Goal: Transaction & Acquisition: Obtain resource

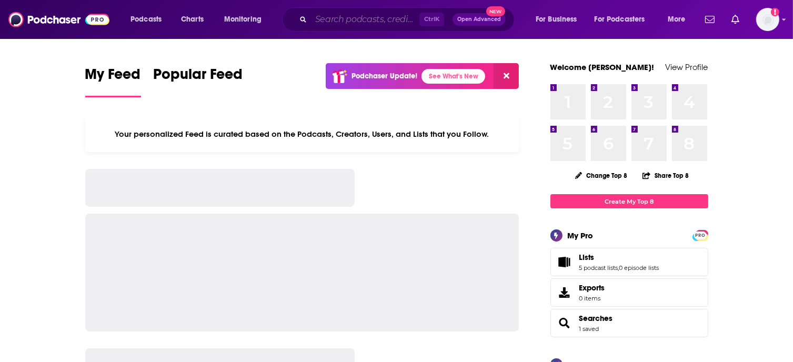
click at [344, 21] on input "Search podcasts, credits, & more..." at bounding box center [365, 19] width 108 height 17
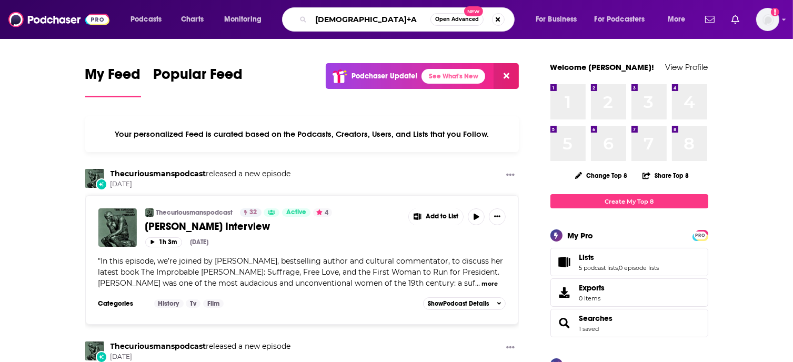
type input "[DEMOGRAPHIC_DATA]+A"
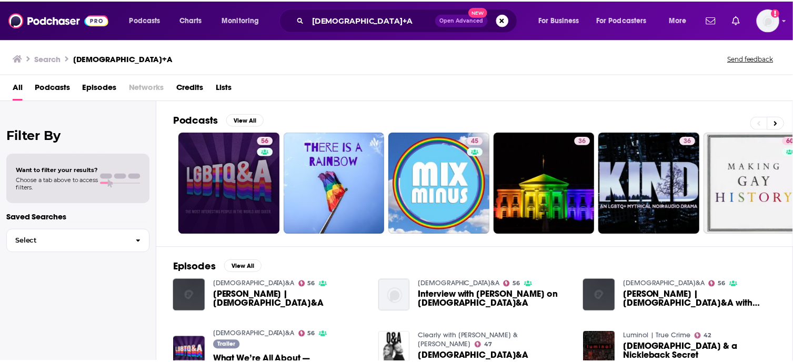
scroll to position [53, 0]
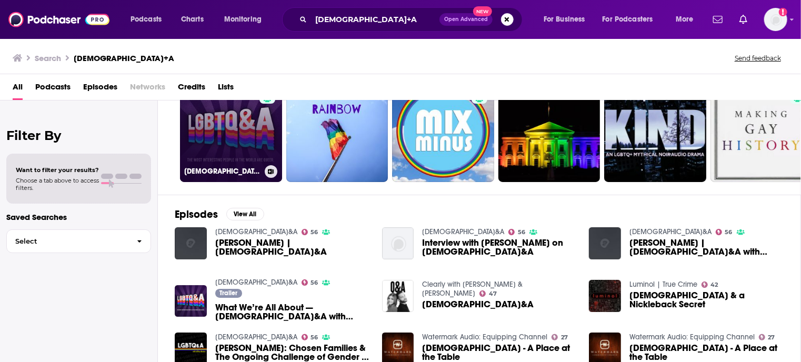
click at [238, 150] on link "56 [DEMOGRAPHIC_DATA]&A" at bounding box center [231, 131] width 102 height 102
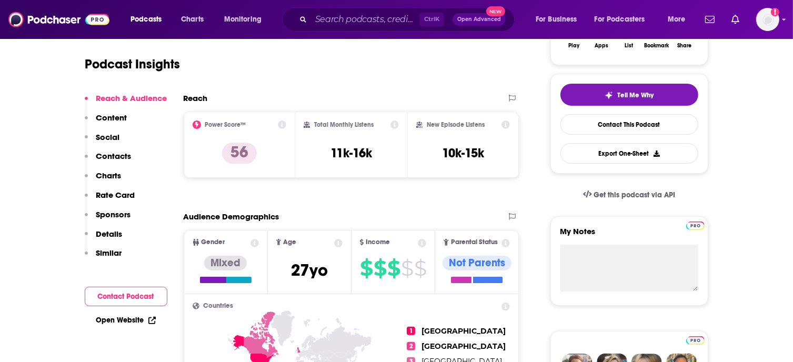
scroll to position [158, 0]
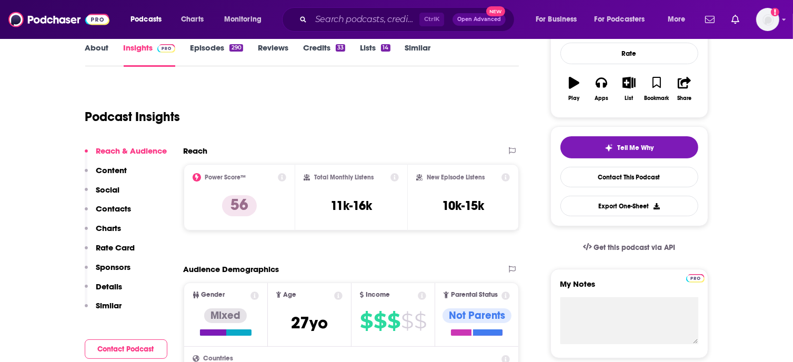
click at [123, 210] on p "Contacts" at bounding box center [113, 209] width 35 height 10
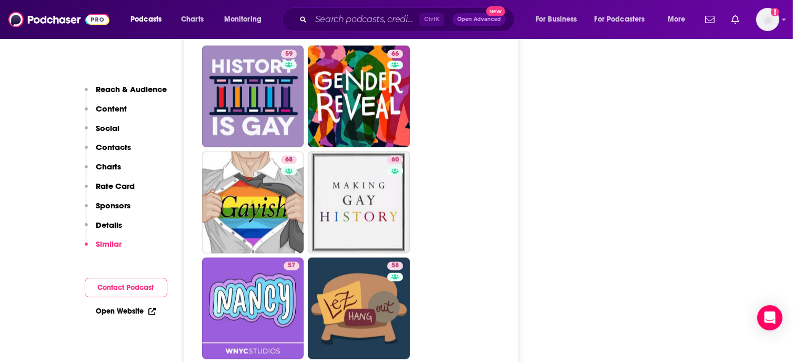
scroll to position [1578, 0]
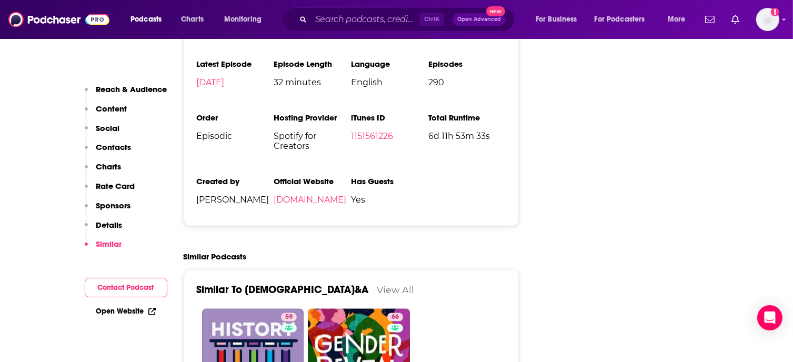
click at [377, 284] on link "View All" at bounding box center [395, 289] width 37 height 11
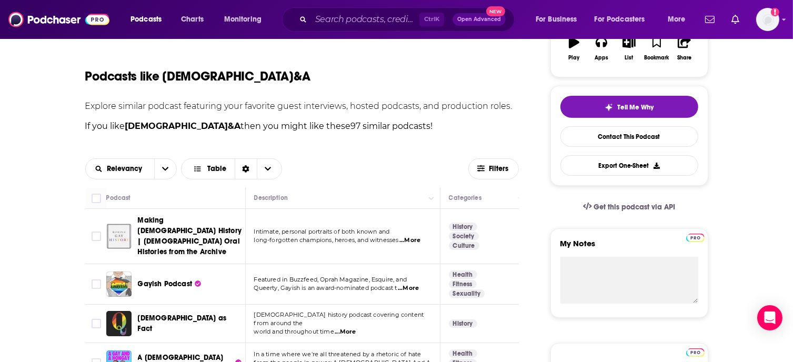
scroll to position [146, 0]
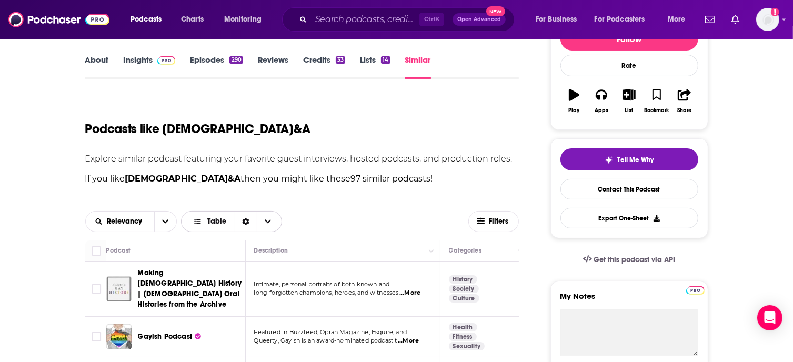
click at [269, 219] on icon "Choose View" at bounding box center [268, 221] width 6 height 4
click at [268, 219] on icon "Choose View" at bounding box center [268, 221] width 6 height 7
click at [245, 220] on icon "Sort Direction" at bounding box center [245, 221] width 7 height 7
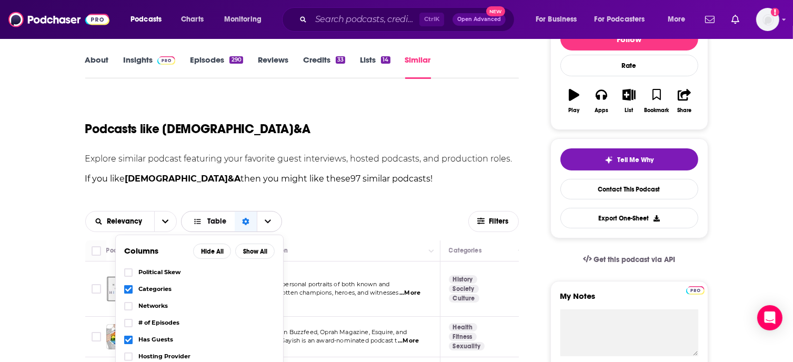
scroll to position [0, 0]
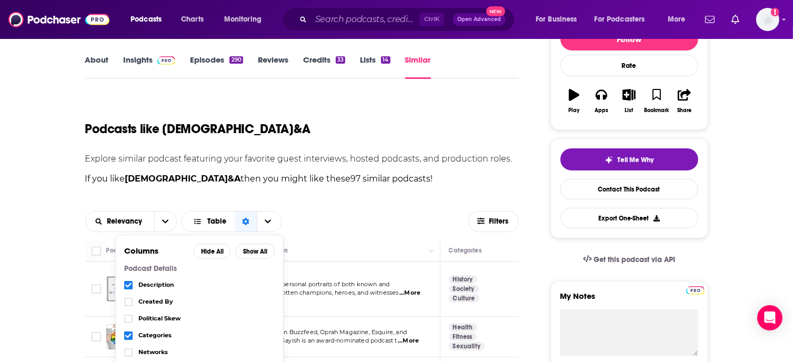
click at [331, 209] on div "Relevancy Table Columns Hide All Show All Podcast Details Description Created B…" at bounding box center [302, 222] width 434 height 38
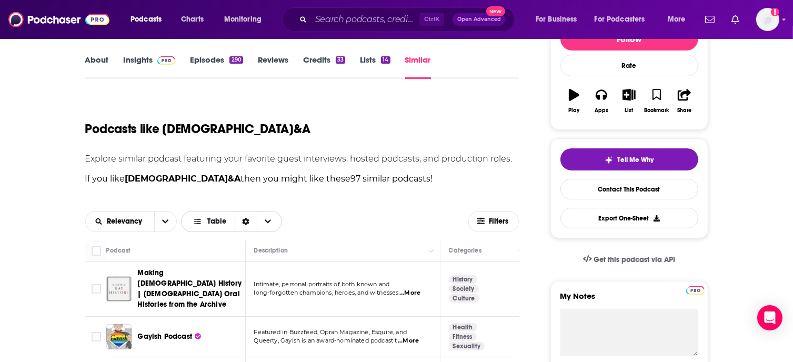
click at [218, 223] on span "Table" at bounding box center [216, 221] width 19 height 7
click at [314, 211] on div "Relevancy Table Table Gallery" at bounding box center [276, 221] width 383 height 21
click at [95, 249] on input "Toggle select all" at bounding box center [96, 250] width 9 height 9
checkbox input "true"
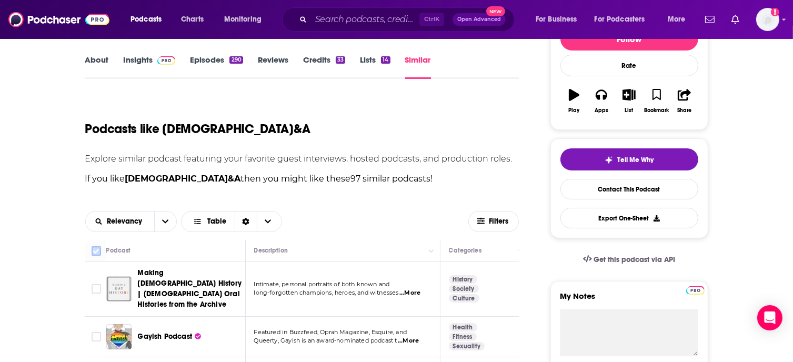
checkbox input "true"
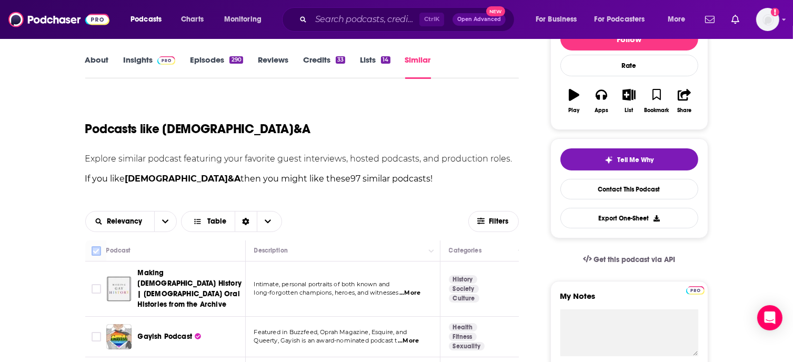
checkbox input "true"
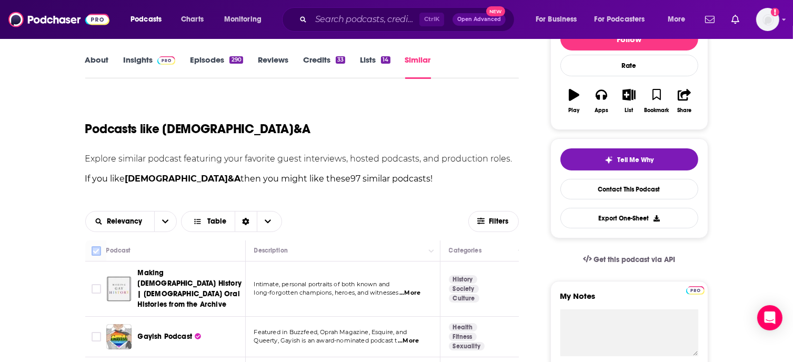
checkbox input "true"
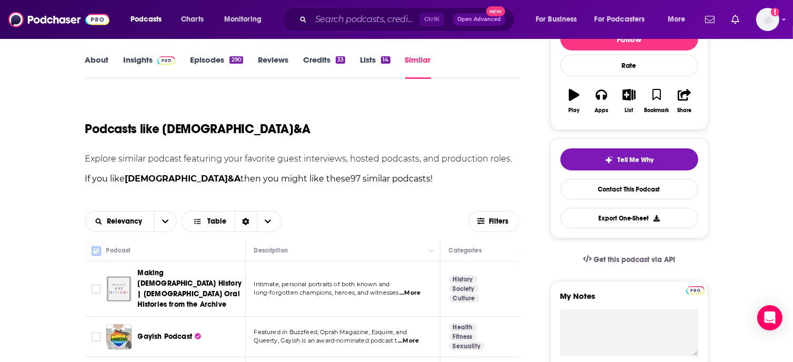
checkbox input "true"
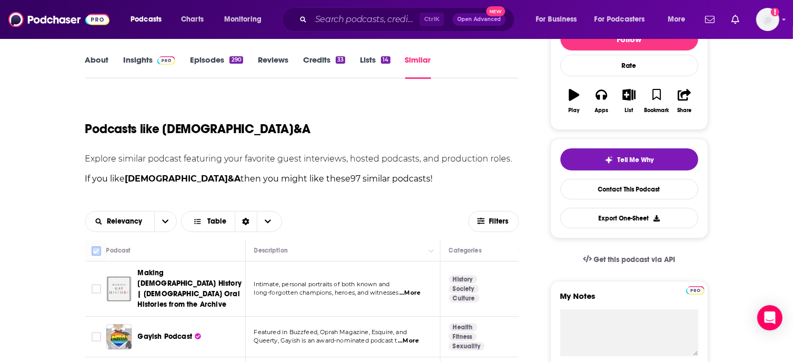
checkbox input "true"
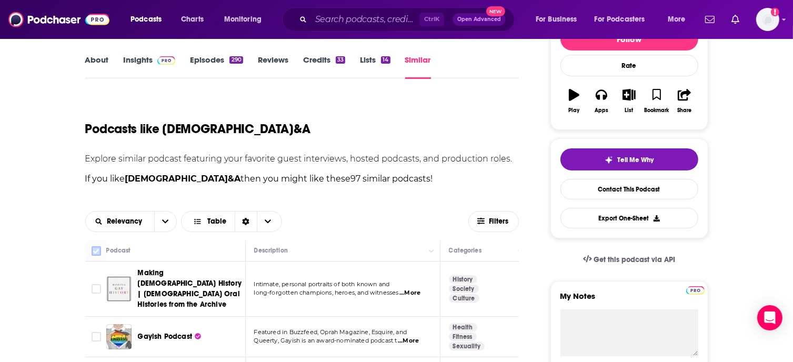
checkbox input "true"
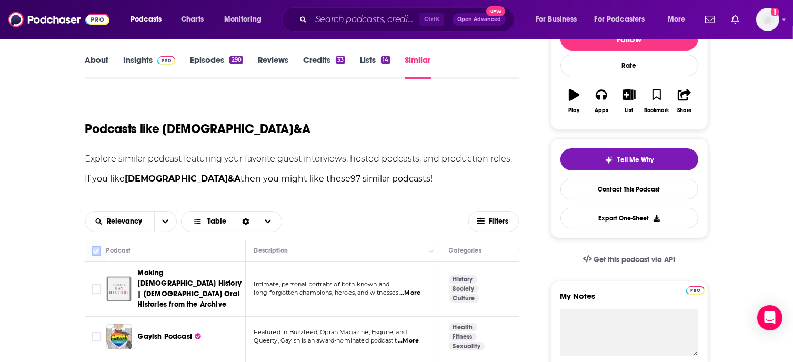
checkbox input "true"
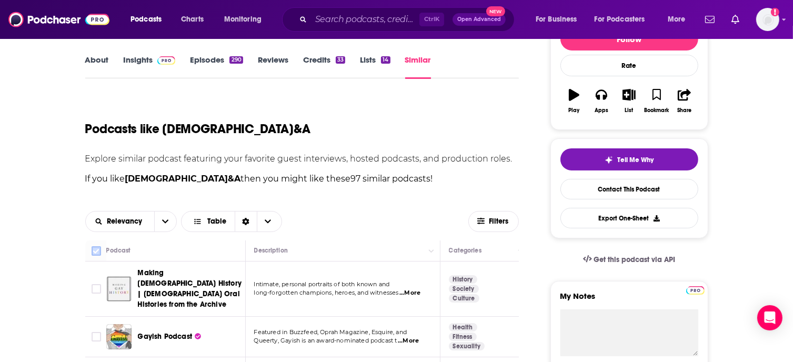
checkbox input "true"
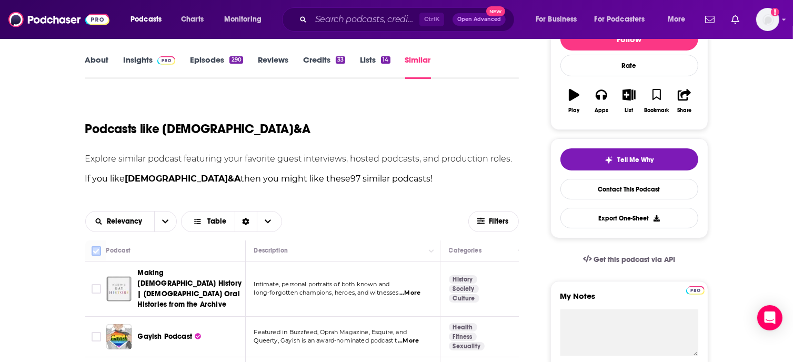
checkbox input "true"
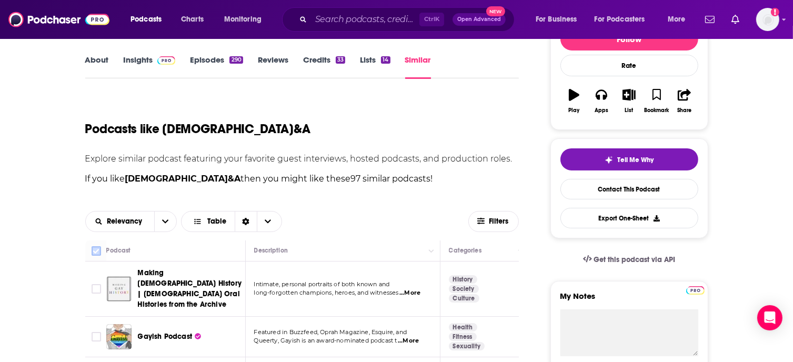
checkbox input "true"
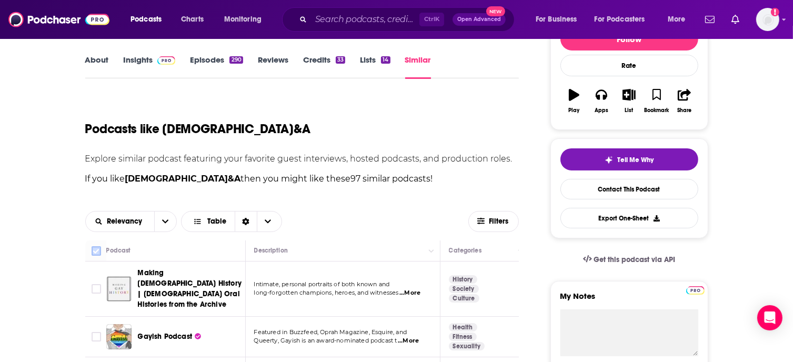
checkbox input "true"
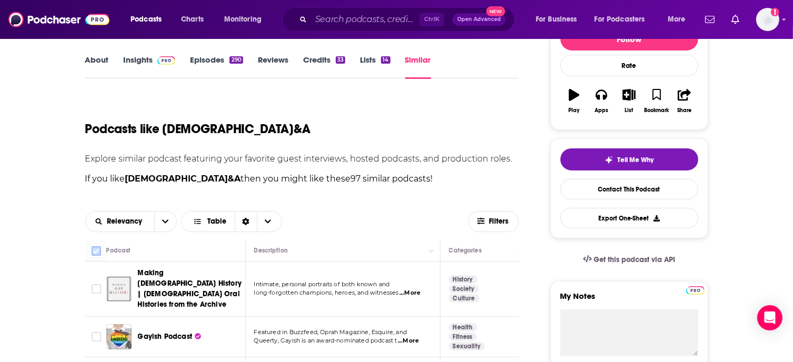
checkbox input "true"
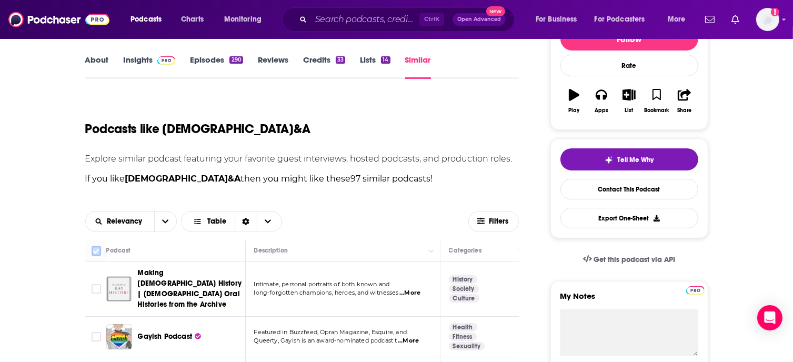
checkbox input "true"
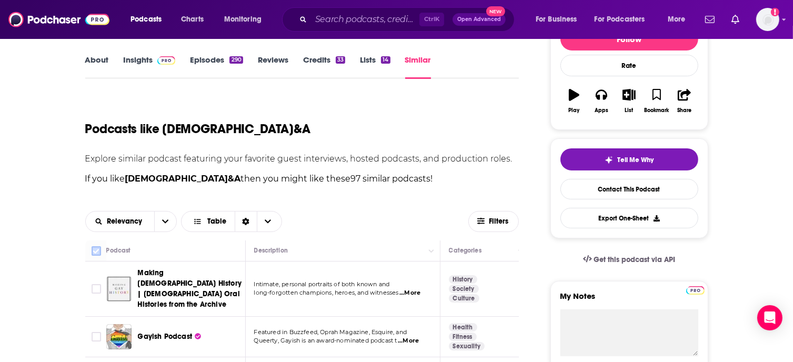
checkbox input "true"
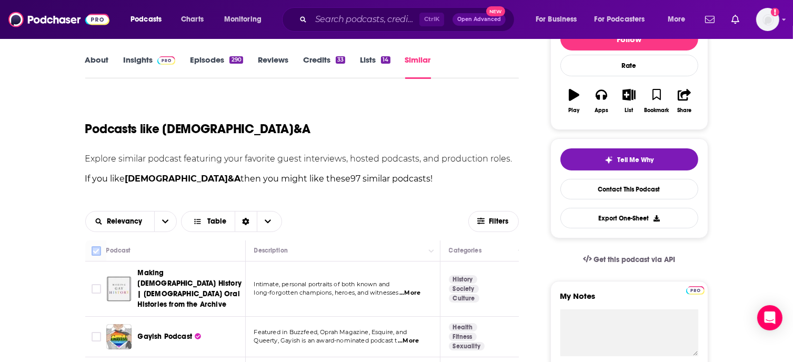
checkbox input "true"
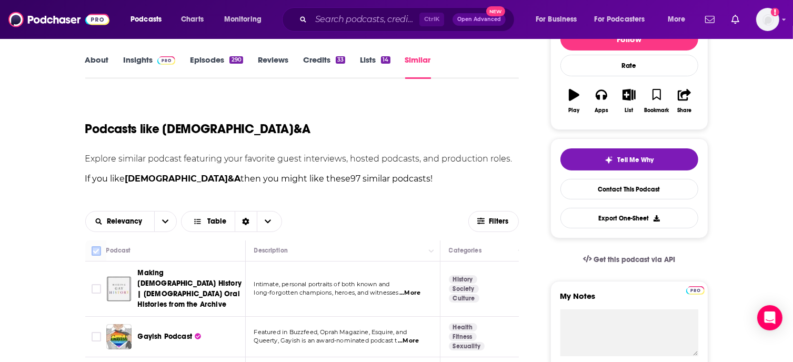
checkbox input "true"
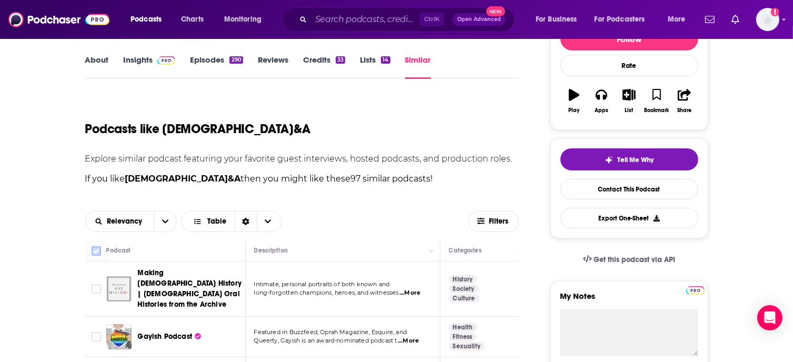
checkbox input "true"
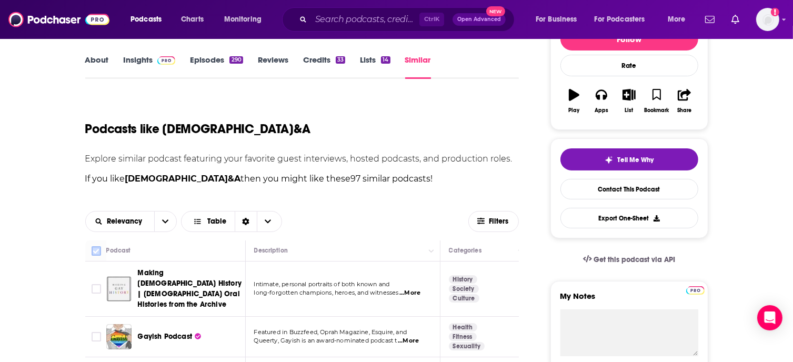
checkbox input "true"
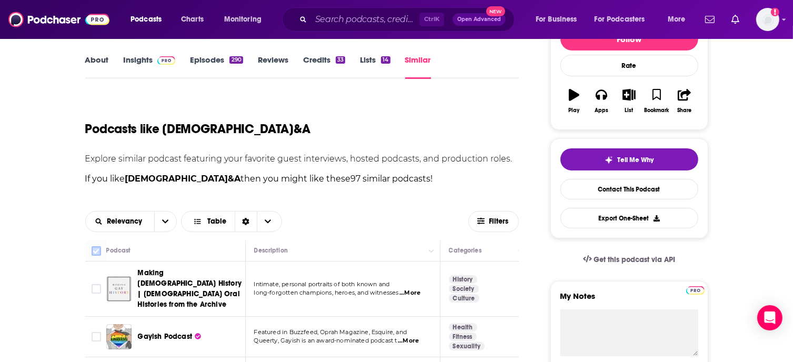
checkbox input "true"
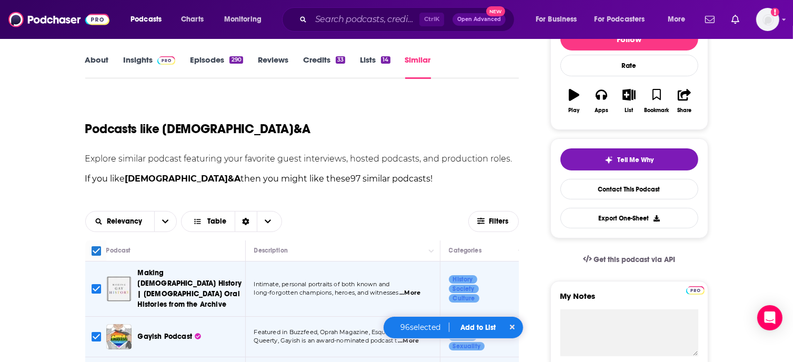
click at [478, 328] on button "Add to List" at bounding box center [478, 327] width 52 height 9
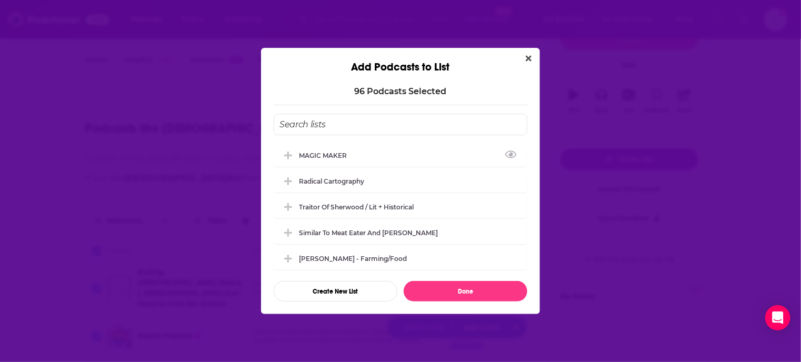
click at [310, 126] on input "Add Podcast To List" at bounding box center [401, 125] width 254 height 22
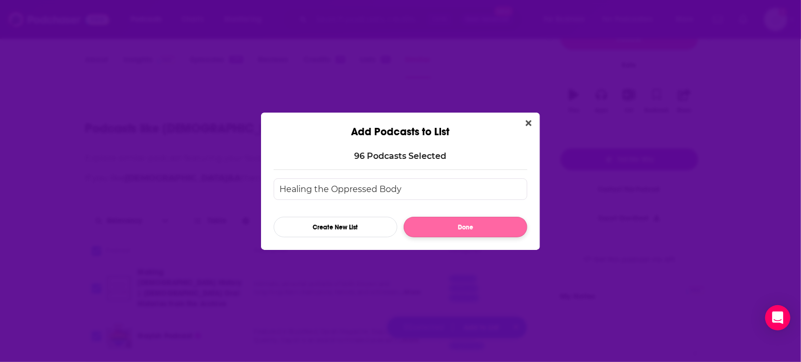
type input "Healing the Oppressed Body"
click at [437, 229] on button "Done" at bounding box center [465, 227] width 124 height 21
checkbox input "false"
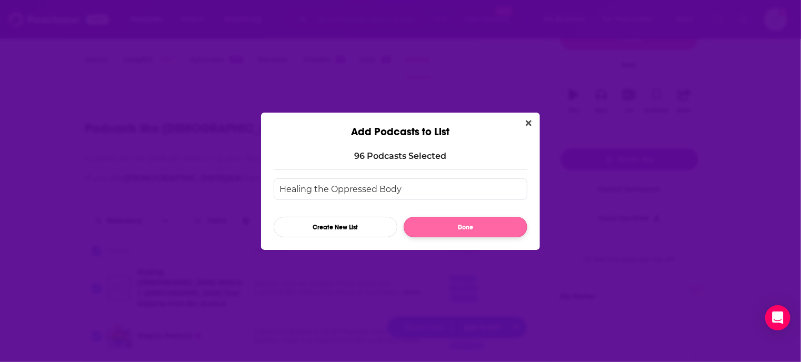
checkbox input "false"
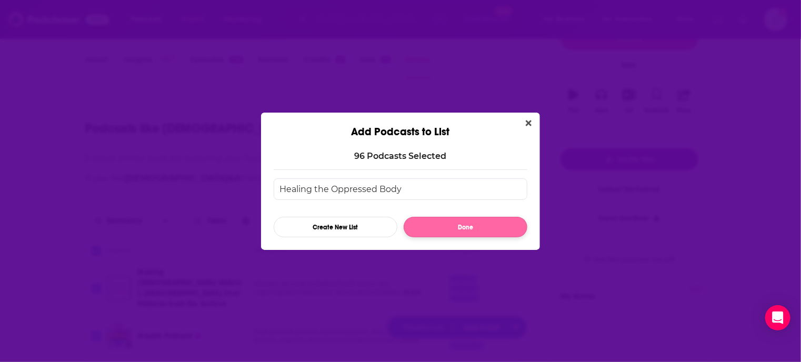
checkbox input "false"
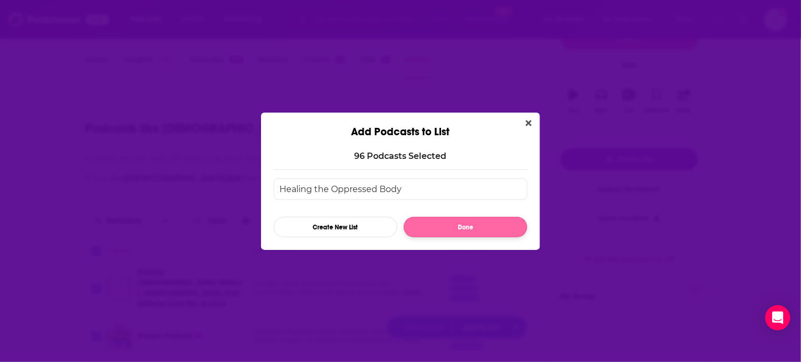
checkbox input "false"
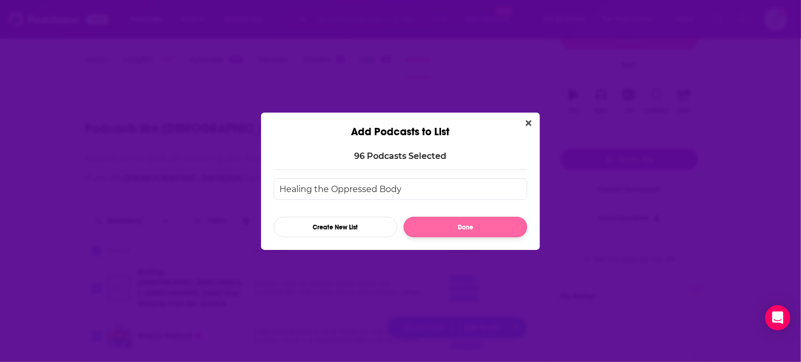
checkbox input "false"
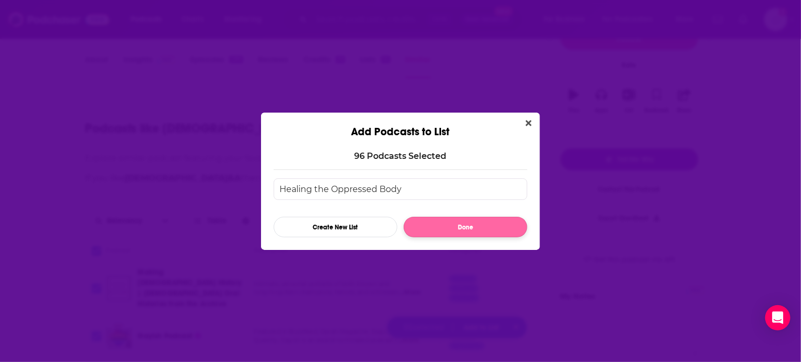
checkbox input "false"
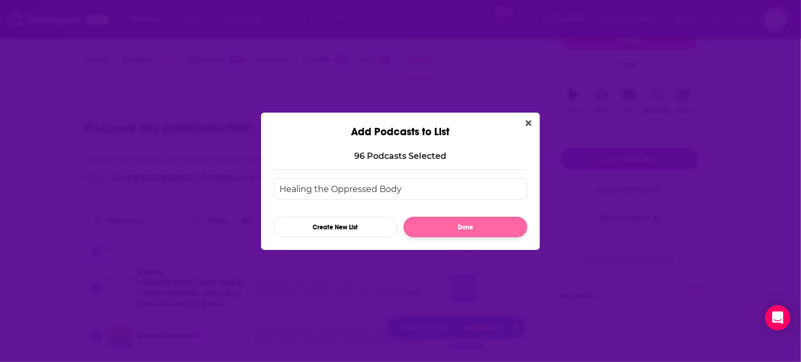
checkbox input "false"
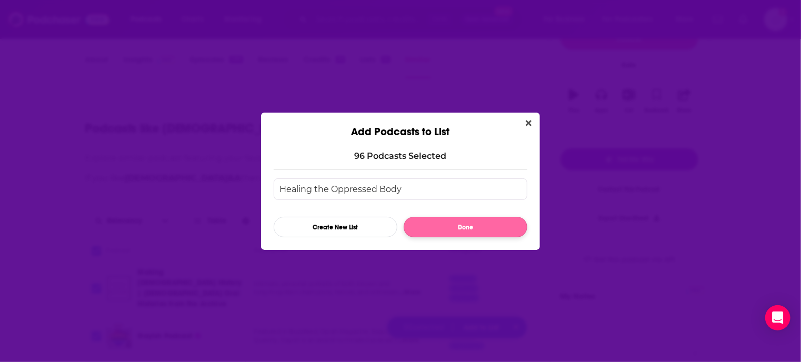
checkbox input "false"
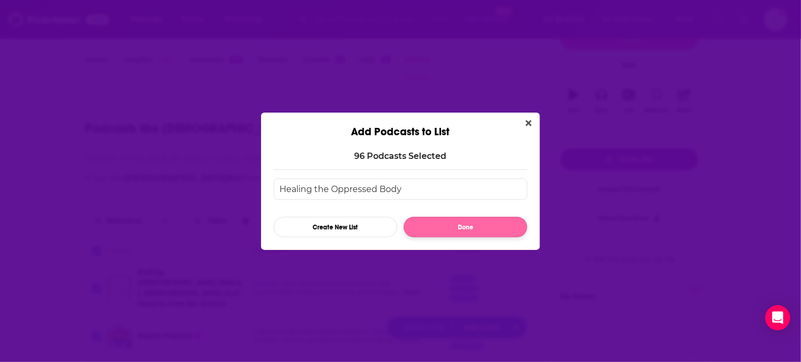
checkbox input "false"
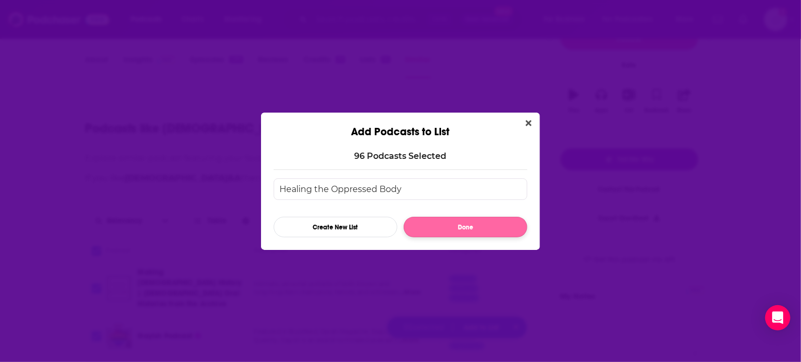
checkbox input "false"
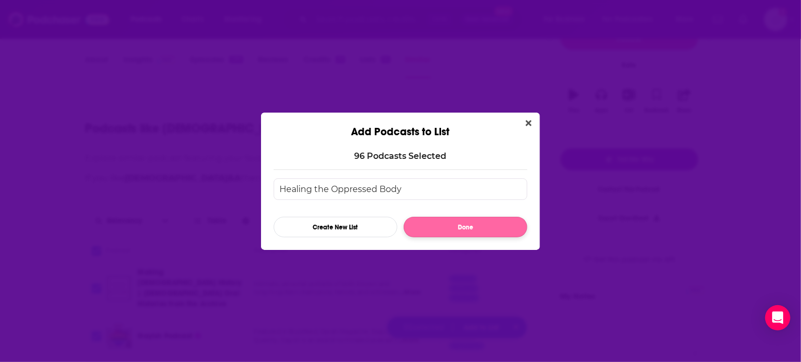
checkbox input "false"
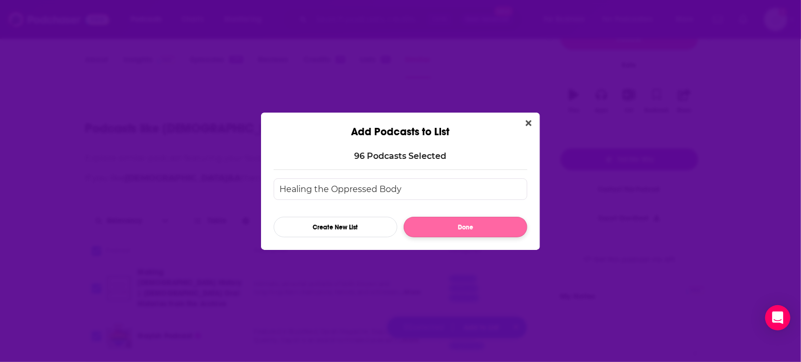
checkbox input "false"
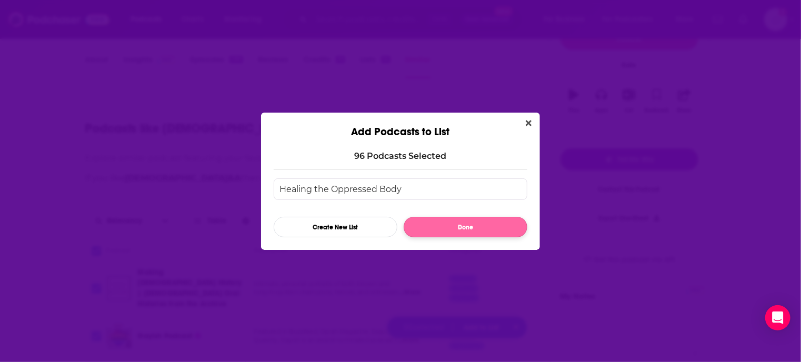
checkbox input "false"
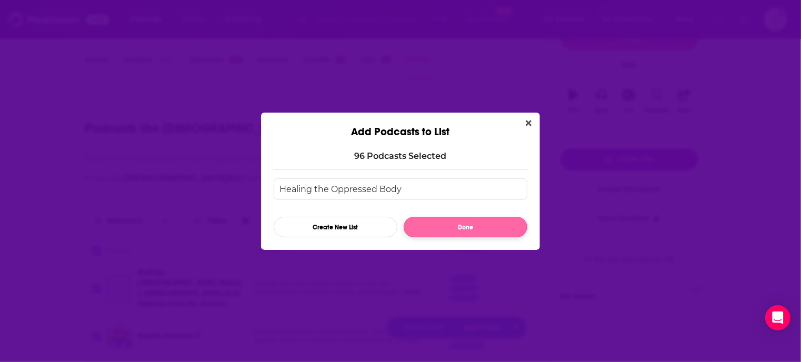
checkbox input "false"
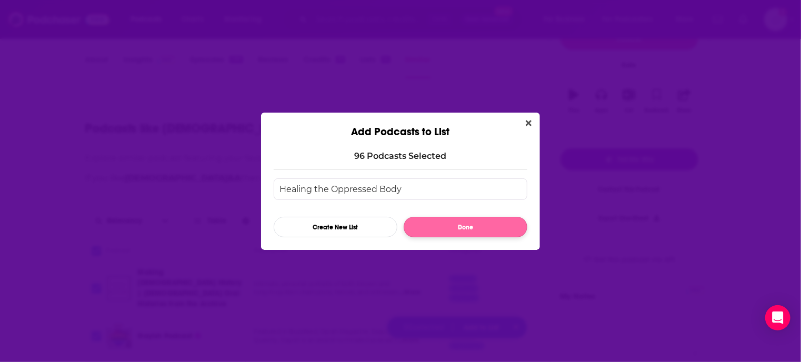
checkbox input "false"
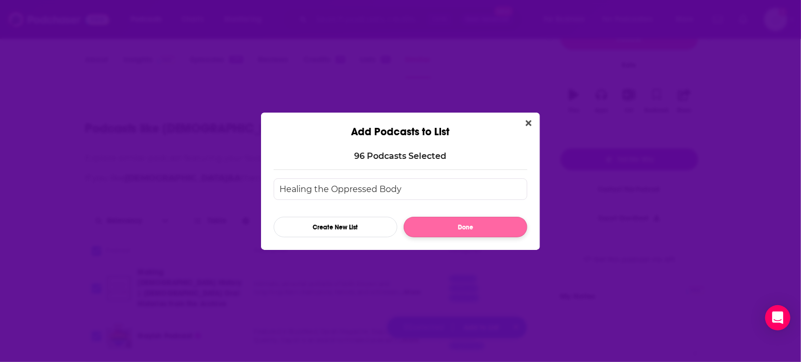
checkbox input "false"
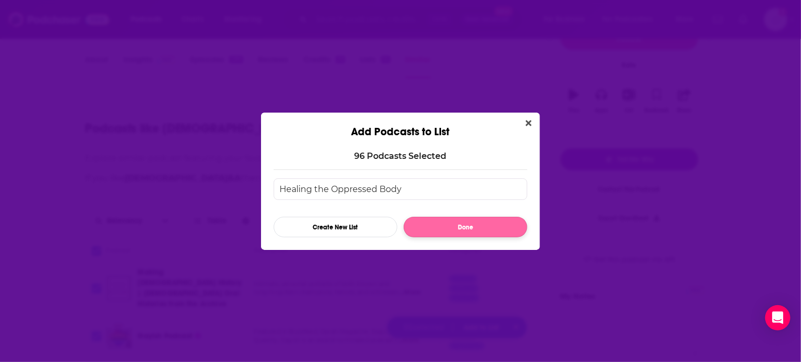
checkbox input "false"
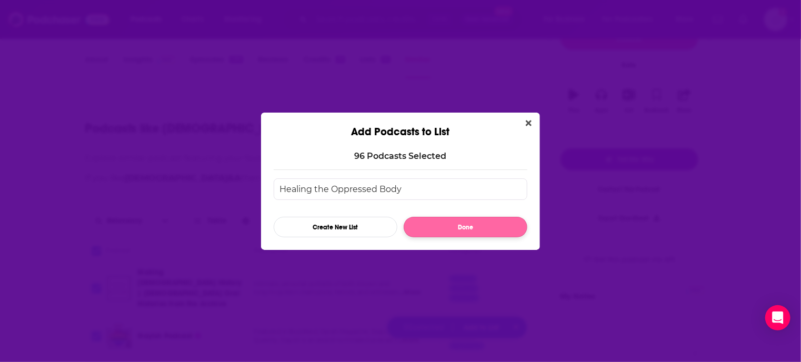
checkbox input "false"
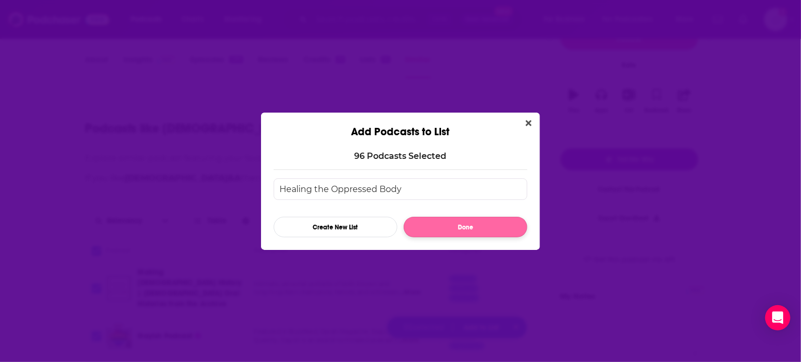
checkbox input "false"
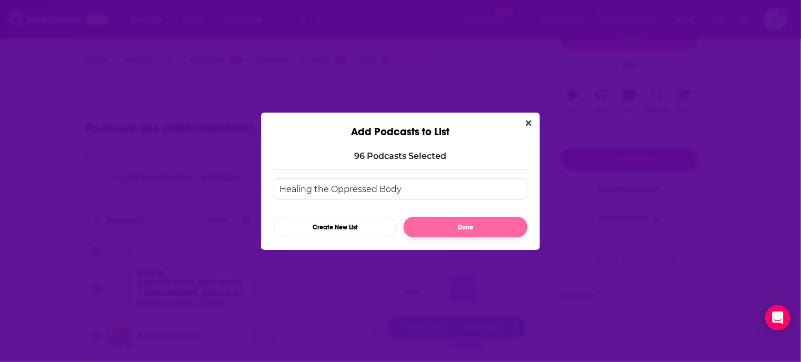
checkbox input "false"
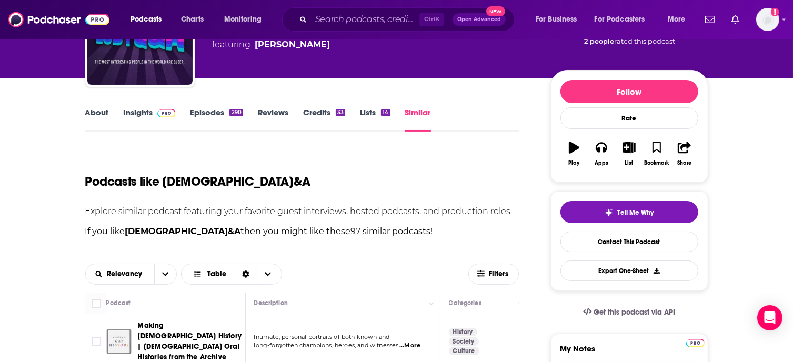
scroll to position [41, 0]
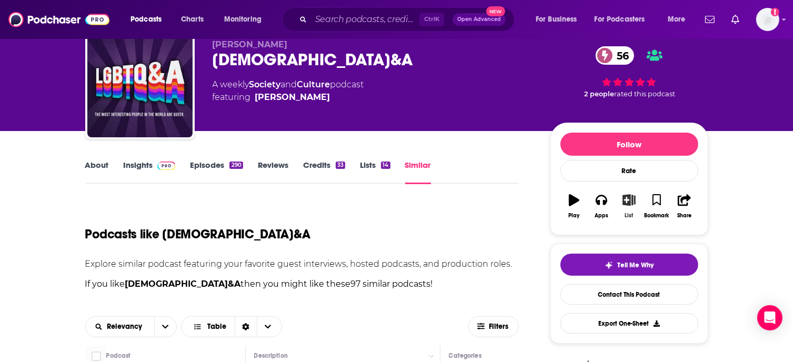
click at [627, 198] on icon "button" at bounding box center [628, 200] width 13 height 12
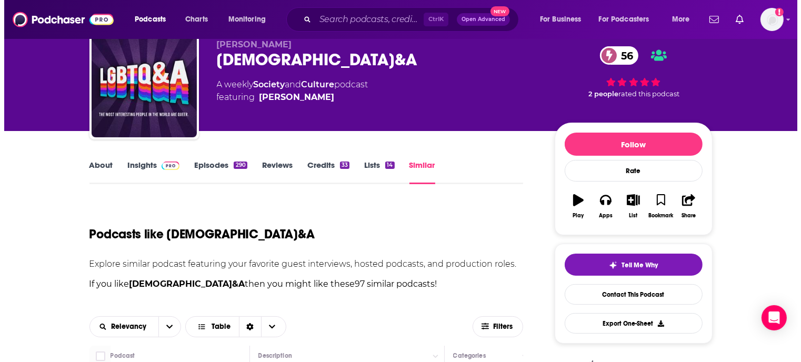
scroll to position [0, 0]
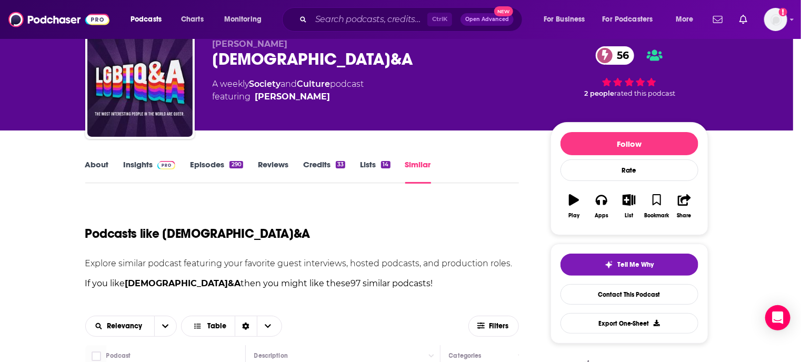
click at [200, 234] on div "Add Podcast to List [DEMOGRAPHIC_DATA]&A 56 [DEMOGRAPHIC_DATA]&A MAGIC MAKER Ra…" at bounding box center [400, 181] width 801 height 362
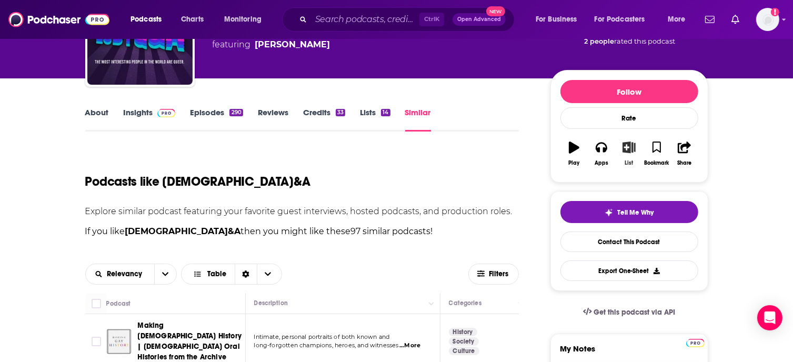
scroll to position [198, 0]
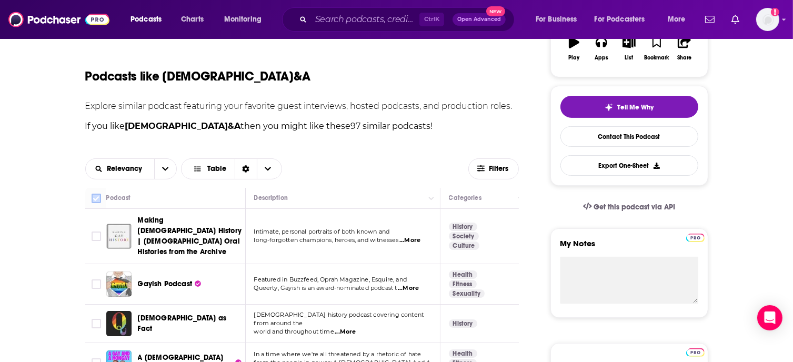
click at [96, 201] on input "Toggle select all" at bounding box center [96, 198] width 9 height 9
checkbox input "true"
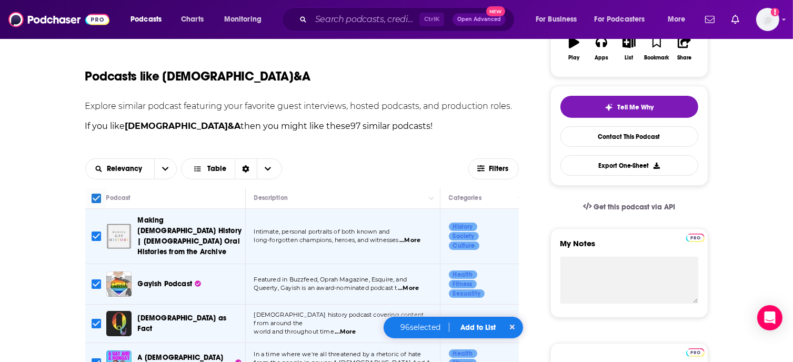
checkbox input "true"
click at [473, 328] on button "Add to List" at bounding box center [478, 327] width 52 height 9
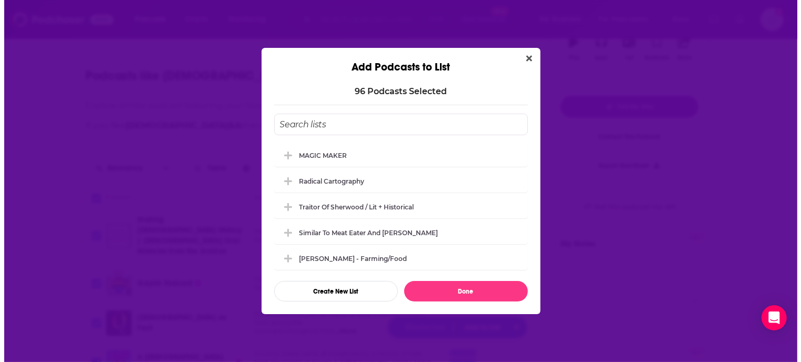
scroll to position [0, 0]
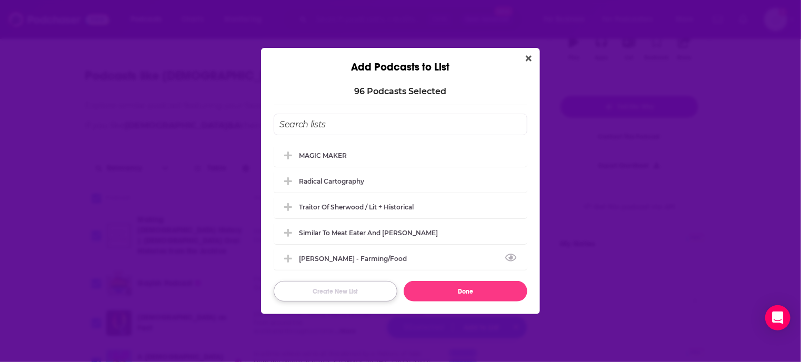
click at [326, 292] on button "Create New List" at bounding box center [336, 291] width 124 height 21
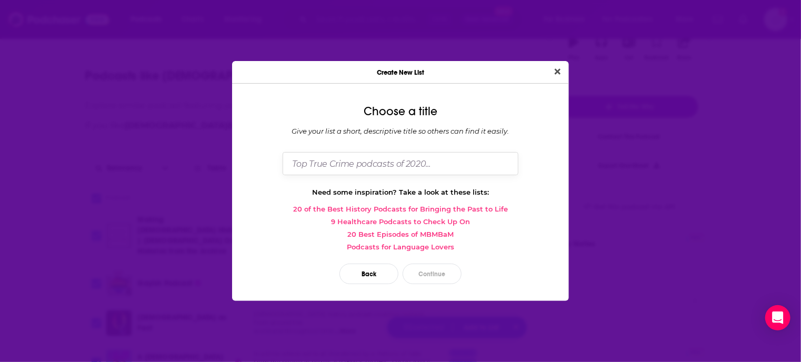
click at [312, 168] on input "Dialog" at bounding box center [400, 163] width 236 height 23
click at [427, 270] on button "Continue" at bounding box center [431, 274] width 59 height 21
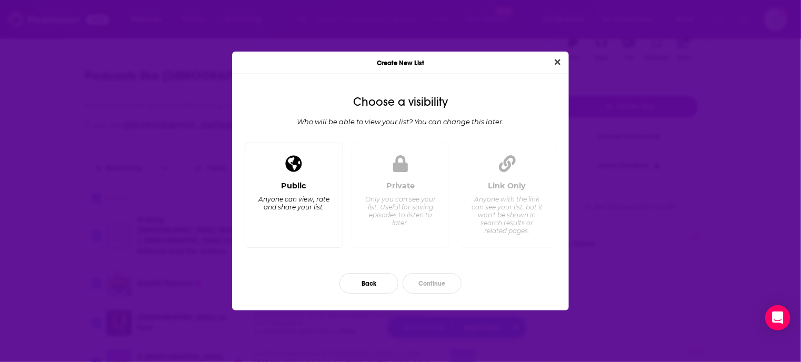
click at [322, 209] on div "Anyone can view, rate and share your list." at bounding box center [294, 203] width 72 height 16
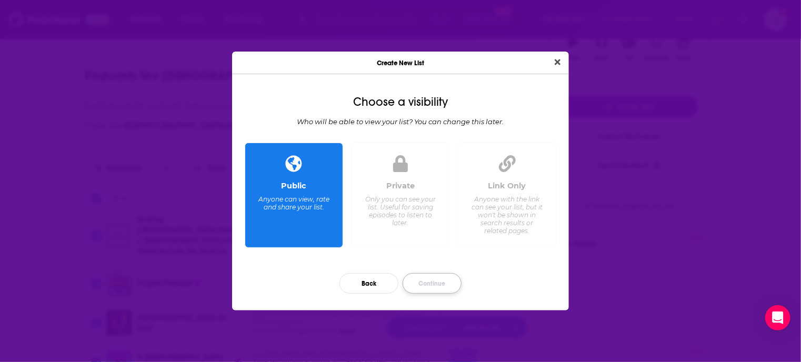
click at [434, 281] on button "Continue" at bounding box center [431, 283] width 59 height 21
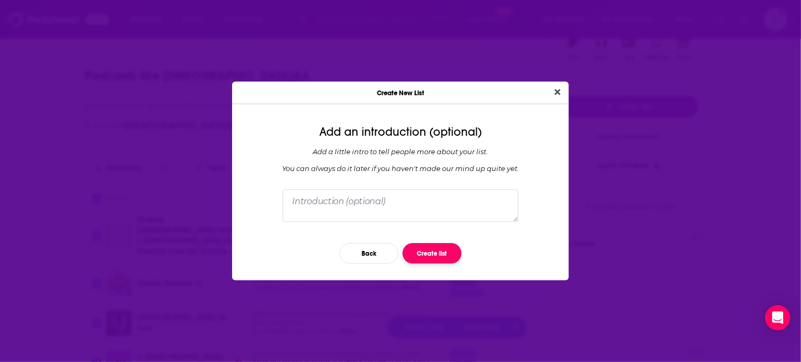
click at [427, 253] on button "Create list" at bounding box center [431, 253] width 59 height 21
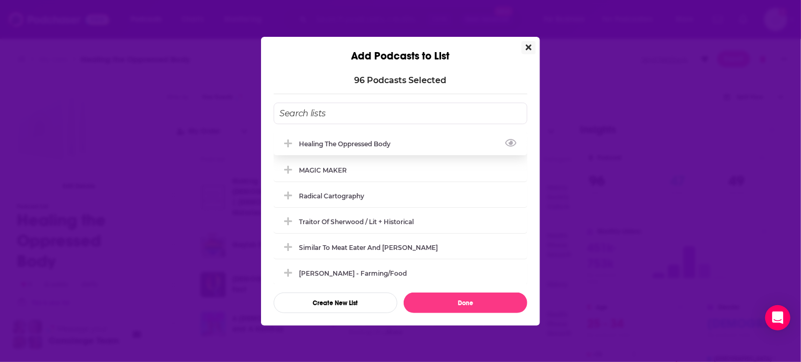
click at [359, 144] on div "Healing the Oppressed Body" at bounding box center [348, 144] width 98 height 8
click at [505, 143] on icon "View Link" at bounding box center [511, 142] width 12 height 7
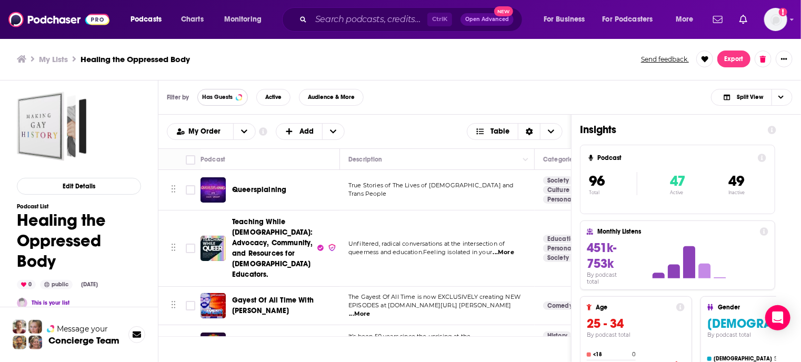
click at [226, 97] on span "Has Guests" at bounding box center [217, 97] width 31 height 6
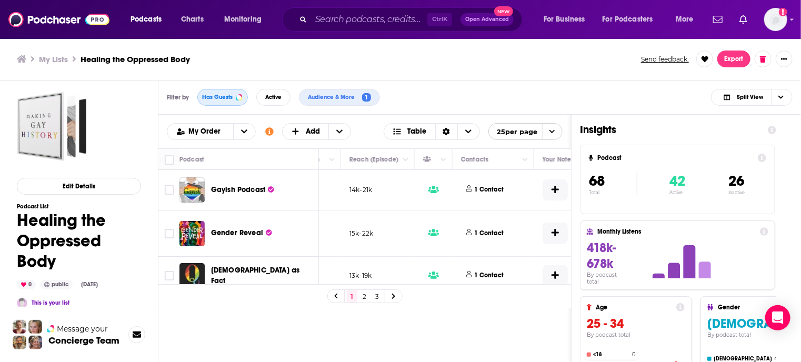
scroll to position [0, 463]
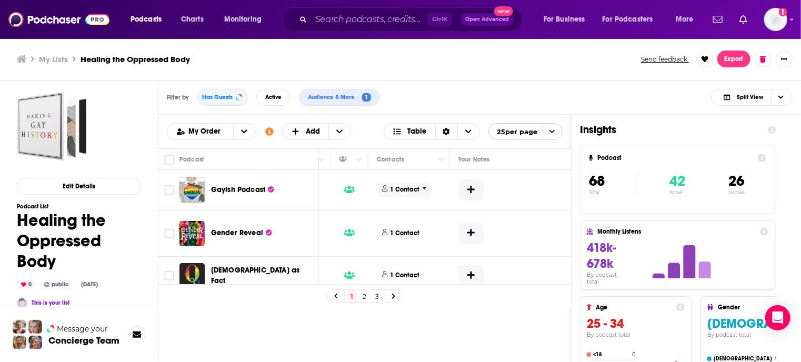
click at [407, 188] on p "1 Contact" at bounding box center [404, 189] width 29 height 9
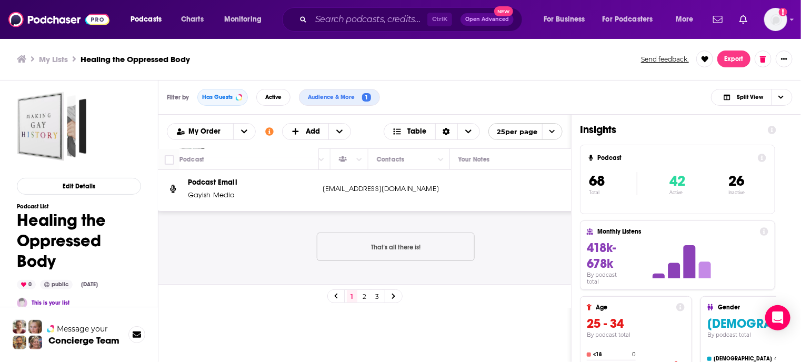
scroll to position [105, 463]
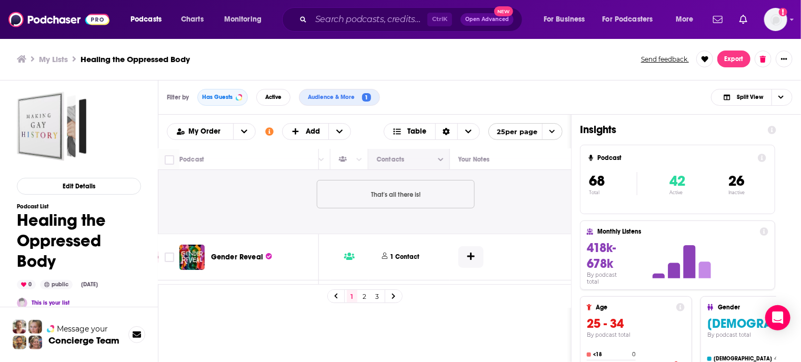
click at [440, 159] on icon "Column Actions" at bounding box center [440, 160] width 5 height 6
click at [263, 218] on div at bounding box center [400, 181] width 801 height 362
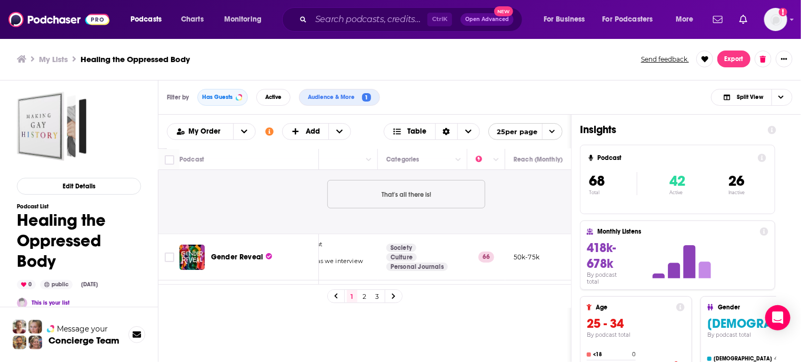
scroll to position [105, 0]
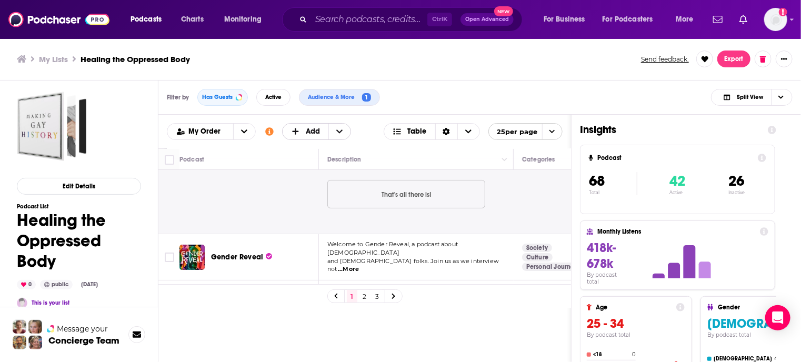
click at [339, 128] on icon "+ Add" at bounding box center [339, 131] width 6 height 7
click at [468, 132] on icon "Choose View" at bounding box center [468, 131] width 6 height 4
click at [467, 132] on icon "Choose View" at bounding box center [468, 131] width 6 height 7
click at [783, 98] on icon "Choose View" at bounding box center [780, 97] width 5 height 6
click at [783, 98] on span "Choose View" at bounding box center [780, 97] width 18 height 16
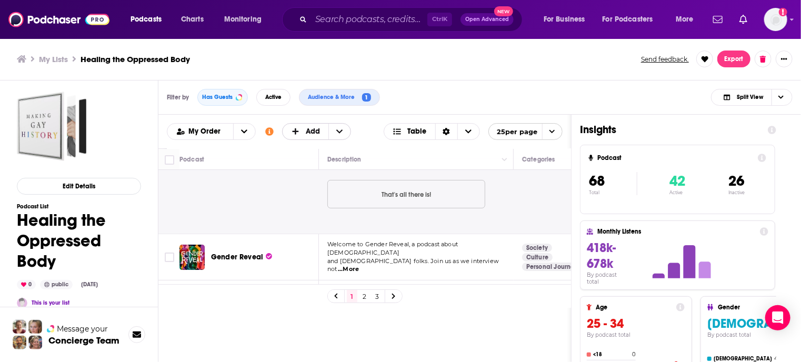
click at [341, 130] on span "+ Add" at bounding box center [339, 132] width 22 height 16
click at [445, 132] on icon "Sort Direction" at bounding box center [445, 131] width 7 height 7
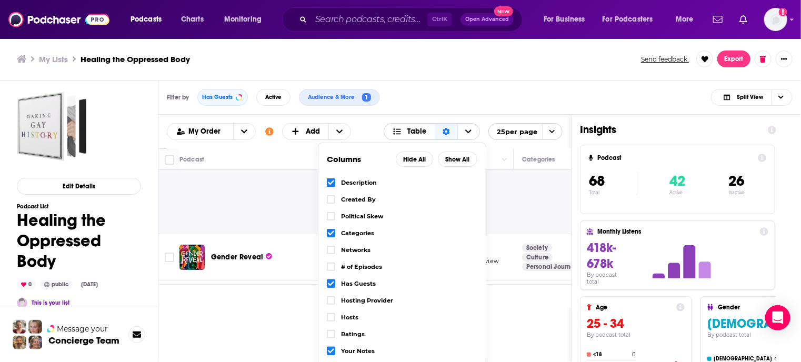
scroll to position [0, 0]
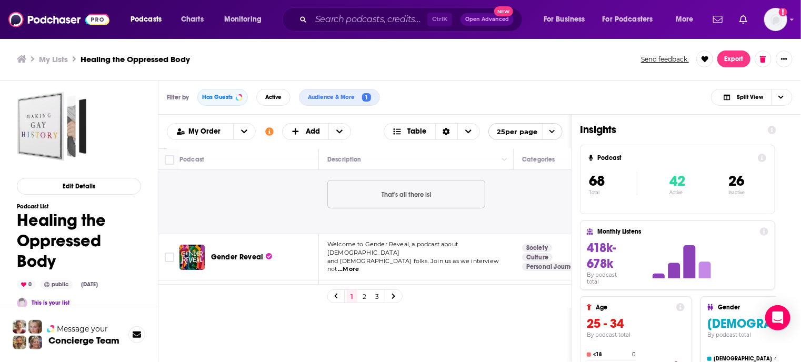
click at [448, 99] on div "Filter by Has Guests Active Audience & More 1 Split View" at bounding box center [479, 97] width 642 height 34
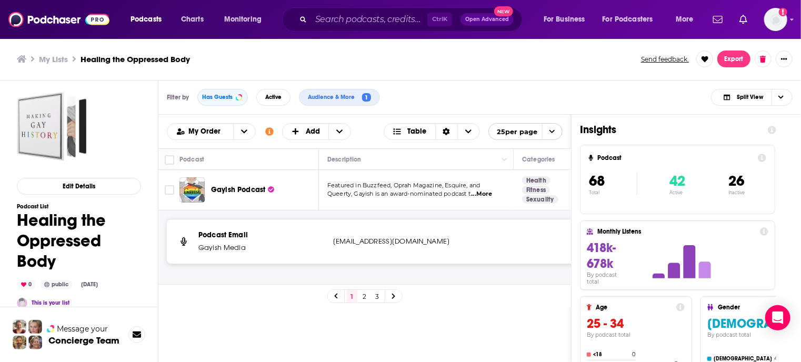
click at [377, 294] on link "3" at bounding box center [377, 296] width 11 height 13
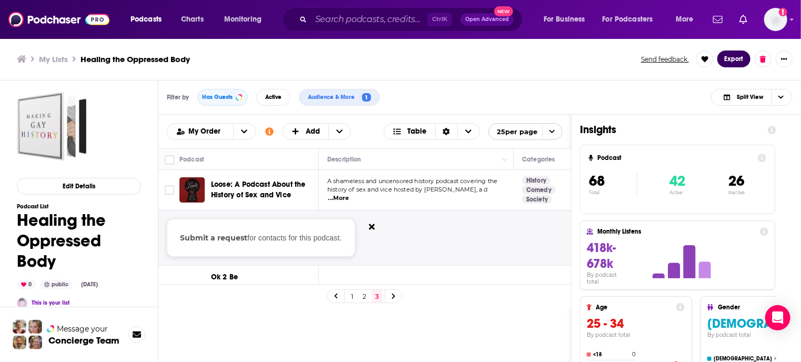
click at [736, 58] on button "Export" at bounding box center [733, 59] width 33 height 17
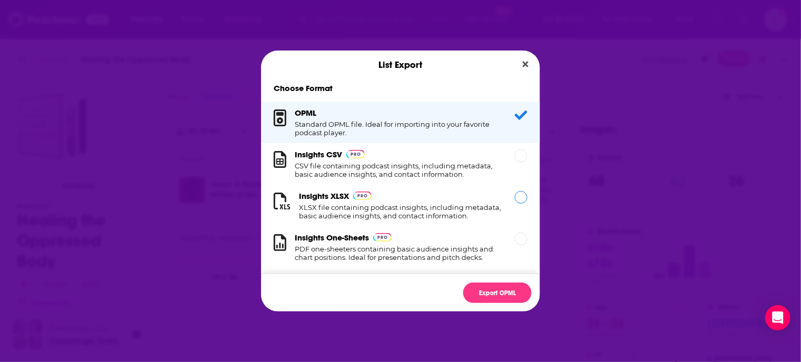
click at [514, 197] on div "Dialog" at bounding box center [520, 197] width 13 height 13
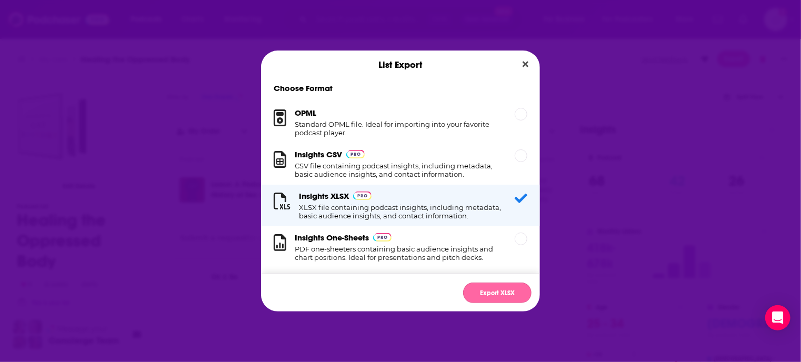
click at [492, 290] on button "Export XLSX" at bounding box center [497, 292] width 68 height 21
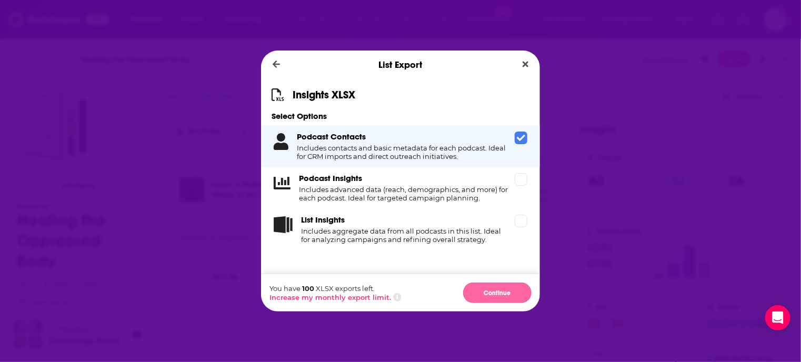
click at [501, 289] on button "Continue" at bounding box center [497, 292] width 68 height 21
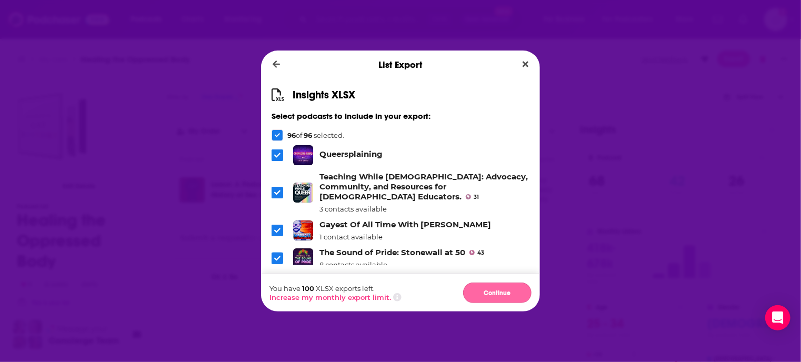
click at [493, 291] on button "Continue" at bounding box center [497, 292] width 68 height 21
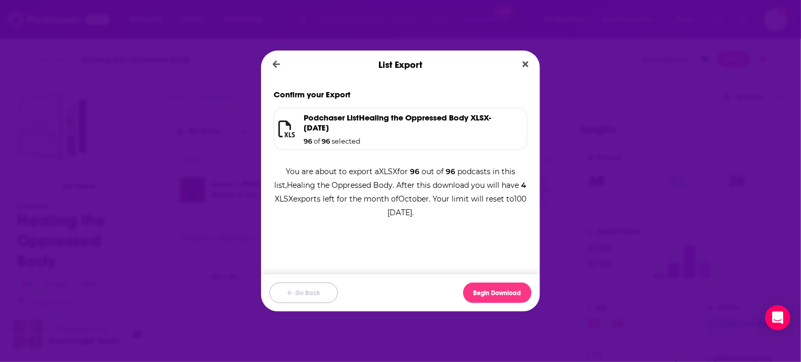
click at [313, 297] on button "Go Back" at bounding box center [303, 292] width 68 height 21
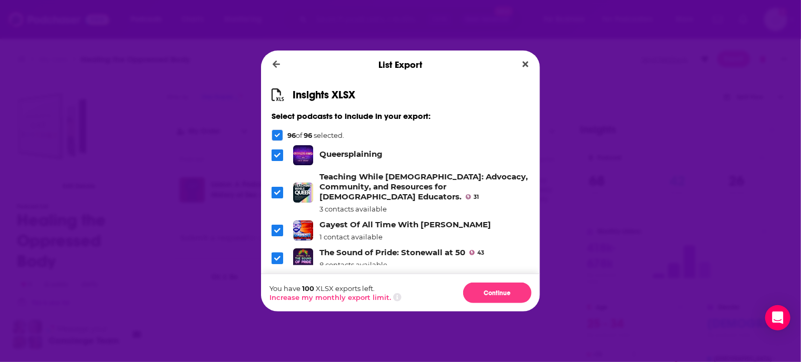
scroll to position [53, 0]
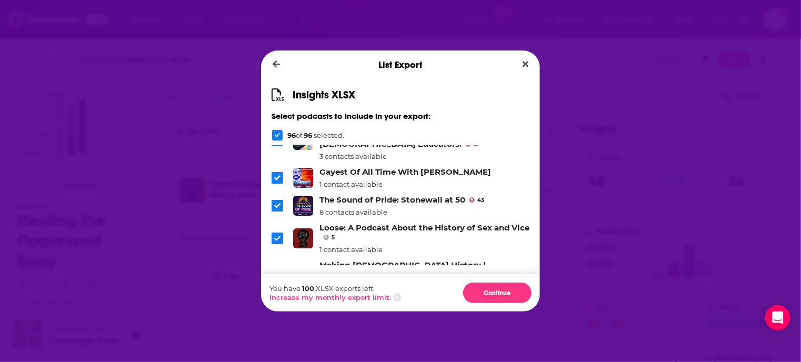
click at [282, 200] on span "Dialog" at bounding box center [277, 206] width 12 height 12
click at [282, 233] on span "Dialog" at bounding box center [277, 239] width 12 height 12
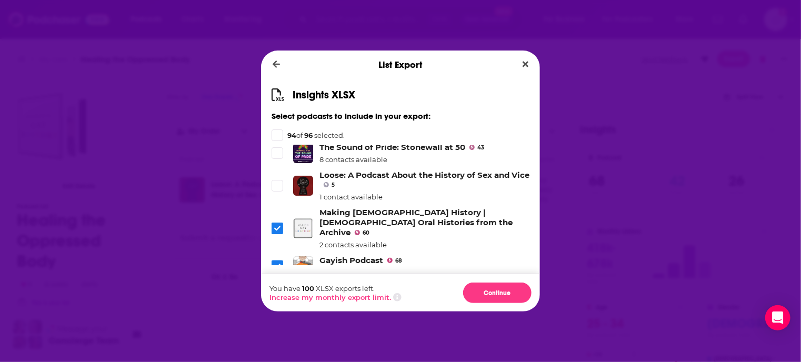
click at [281, 223] on span "Dialog" at bounding box center [277, 229] width 12 height 12
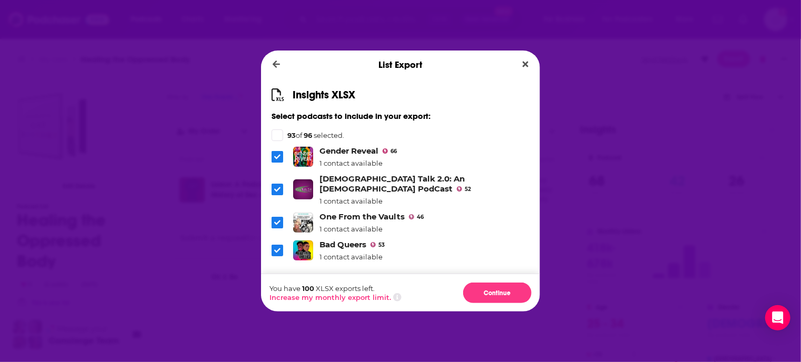
scroll to position [473, 0]
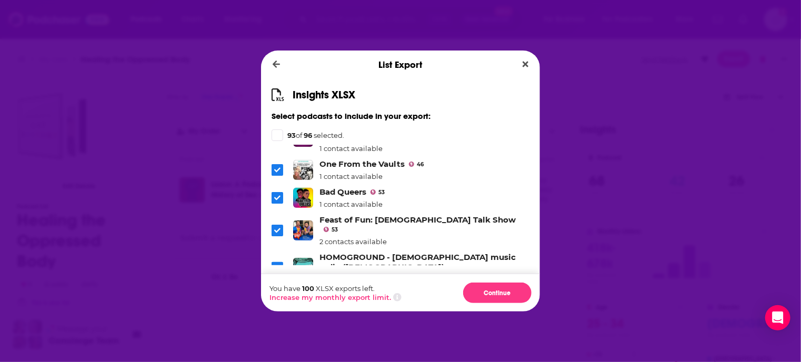
click at [279, 266] on icon "Dialog" at bounding box center [277, 268] width 6 height 5
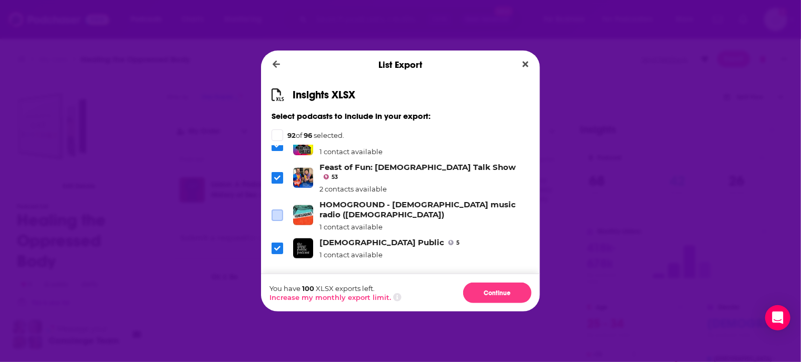
click at [282, 269] on span "Dialog" at bounding box center [277, 275] width 12 height 12
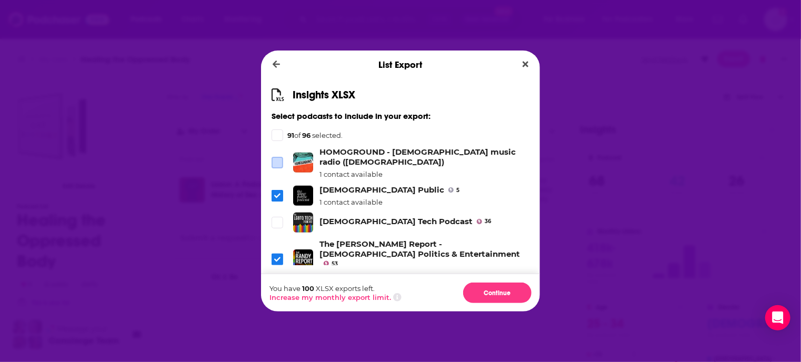
click at [274, 256] on icon "Dialog" at bounding box center [277, 259] width 6 height 6
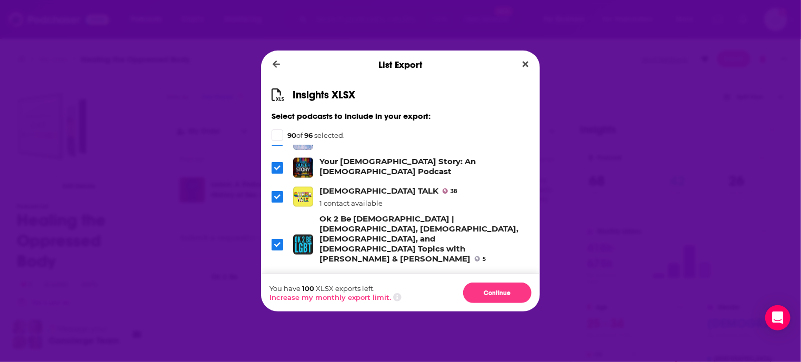
scroll to position [842, 0]
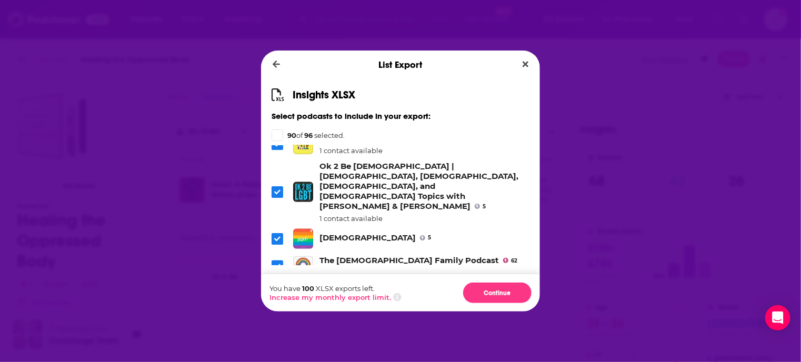
click at [278, 344] on icon "Dialog" at bounding box center [277, 347] width 6 height 6
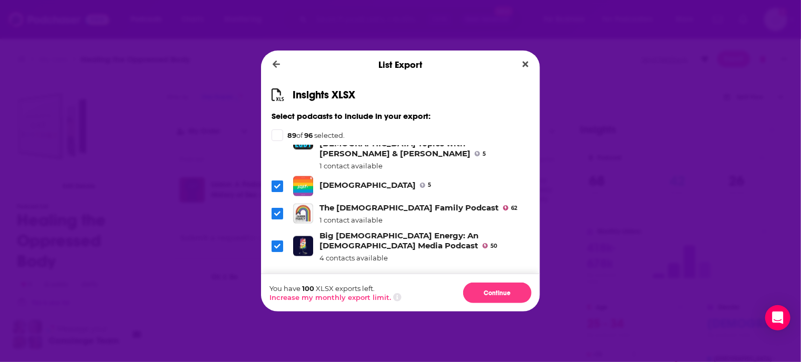
click at [279, 344] on icon "Dialog" at bounding box center [277, 347] width 6 height 6
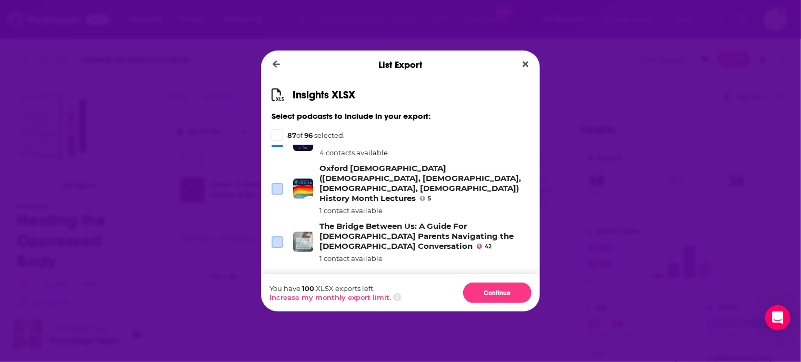
scroll to position [1052, 0]
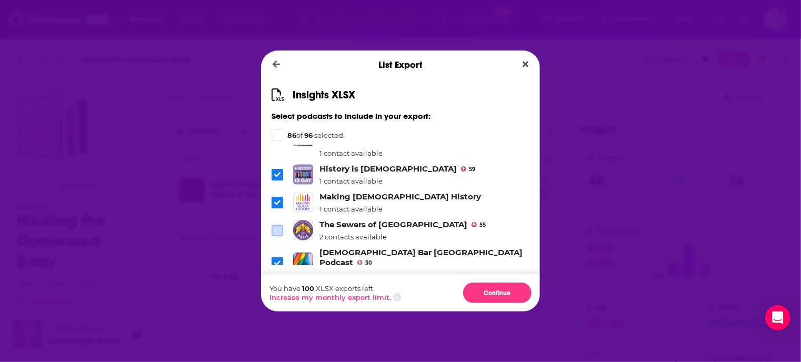
scroll to position [1157, 0]
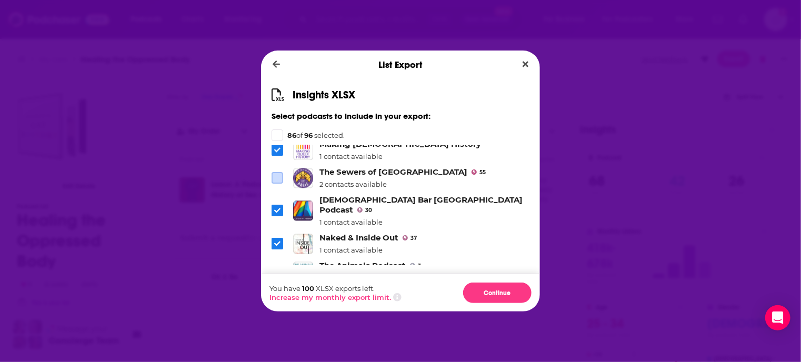
click at [274, 361] on icon "Dialog" at bounding box center [277, 367] width 6 height 6
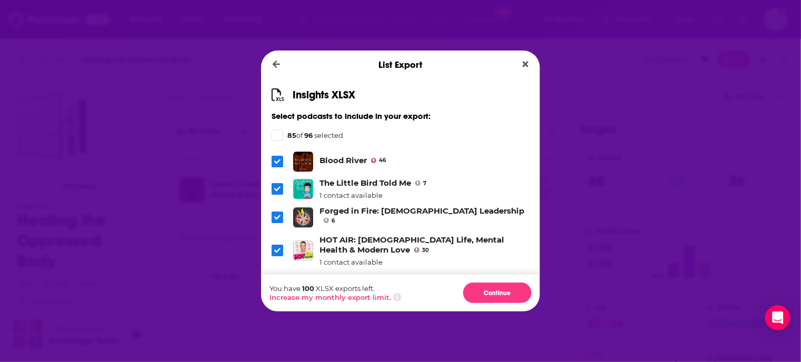
scroll to position [1526, 0]
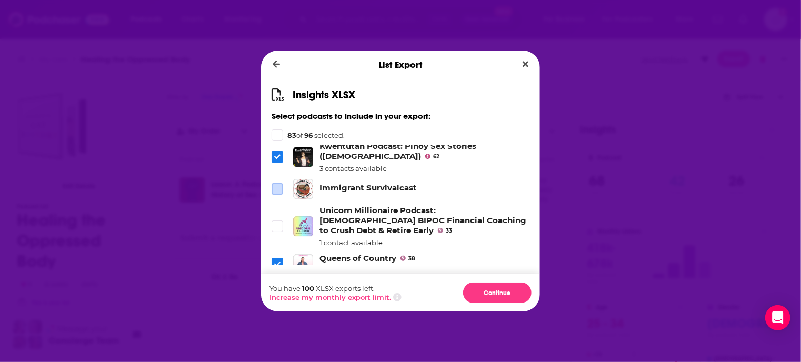
scroll to position [1789, 0]
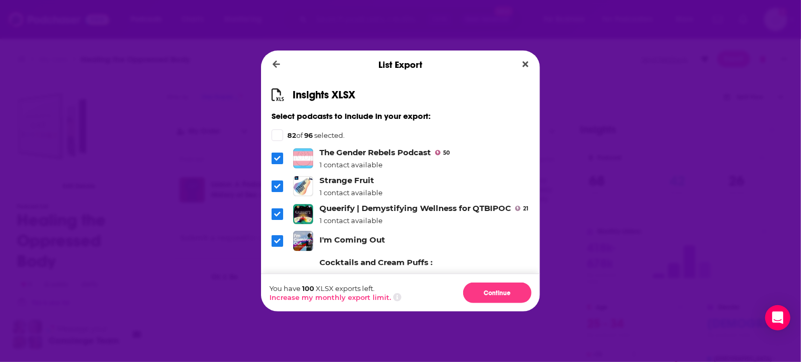
scroll to position [2315, 0]
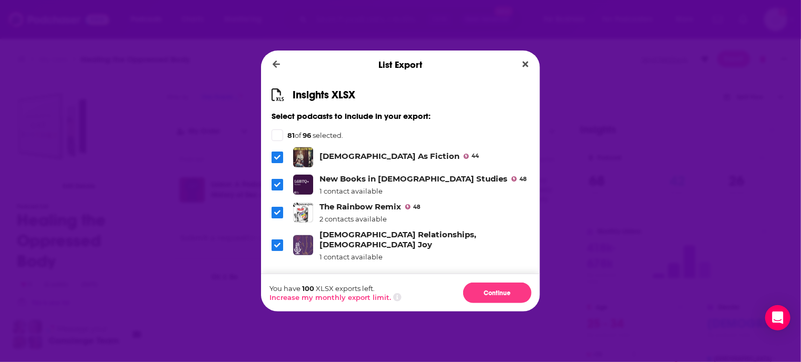
scroll to position [2525, 0]
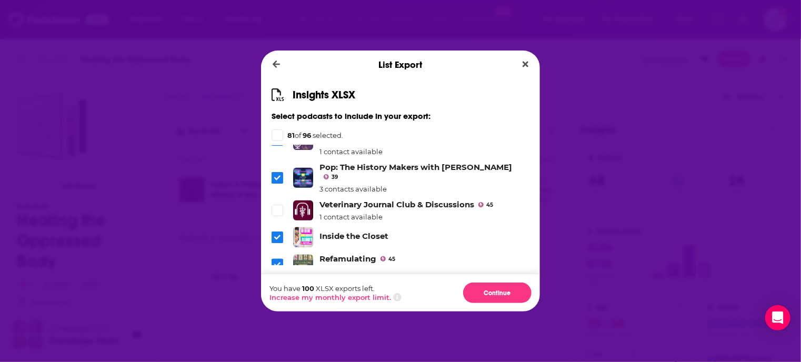
drag, startPoint x: 276, startPoint y: 219, endPoint x: 281, endPoint y: 219, distance: 5.8
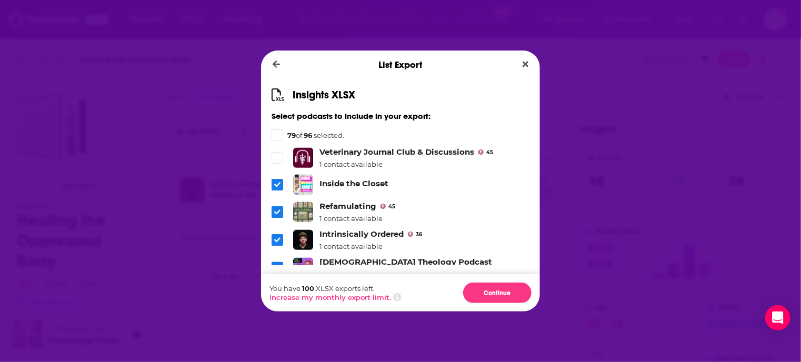
scroll to position [2630, 0]
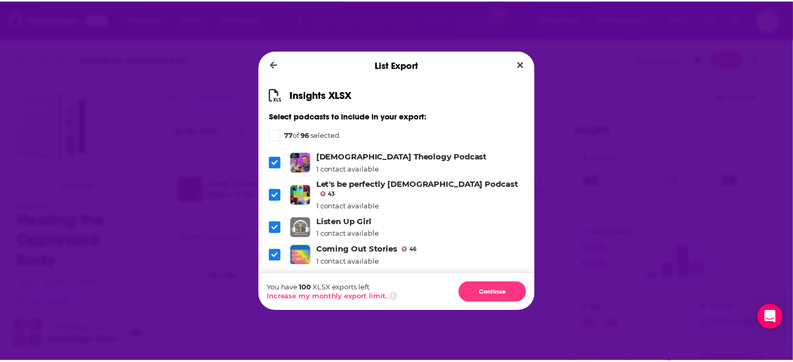
scroll to position [2727, 0]
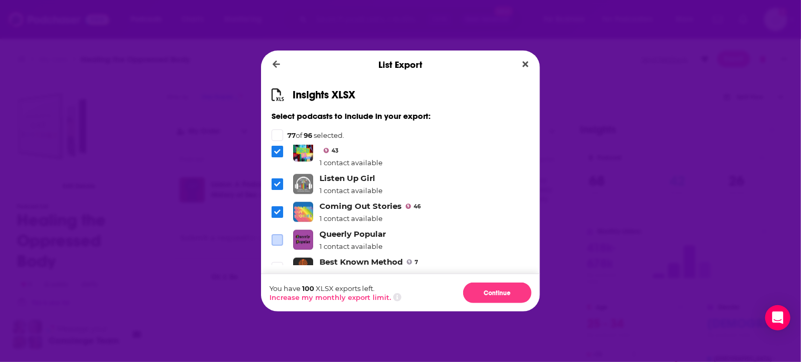
click at [490, 285] on button "Continue" at bounding box center [497, 292] width 68 height 21
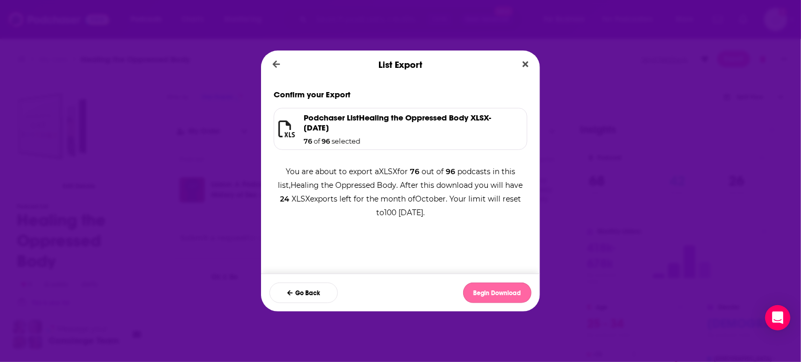
click at [490, 291] on button "Begin Download" at bounding box center [497, 292] width 68 height 21
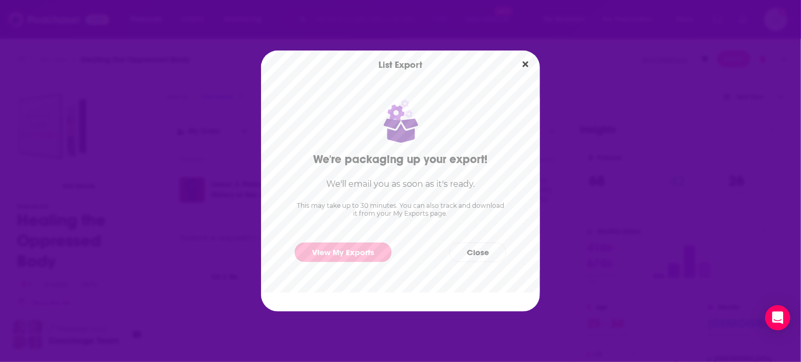
click at [353, 245] on link "View My Exports" at bounding box center [343, 252] width 97 height 19
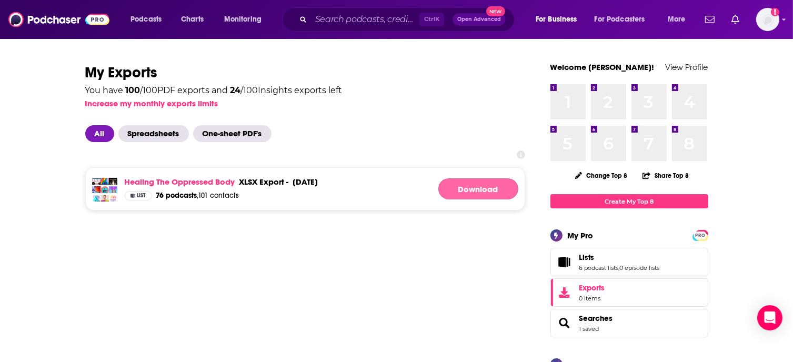
click at [476, 189] on link "Download" at bounding box center [478, 188] width 80 height 21
